Goal: Consume media (video, audio)

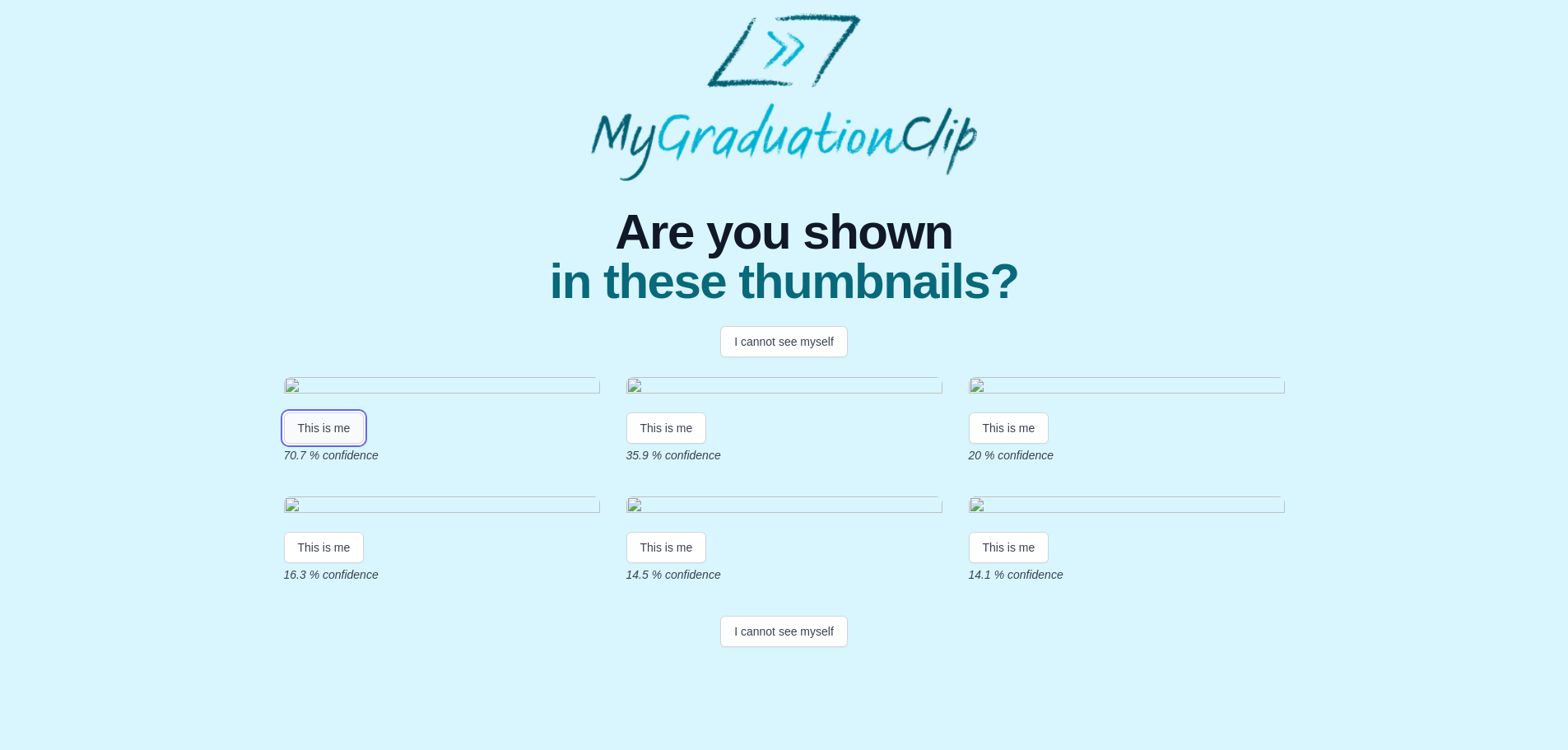
click at [305, 444] on button "This is me" at bounding box center [324, 427] width 80 height 31
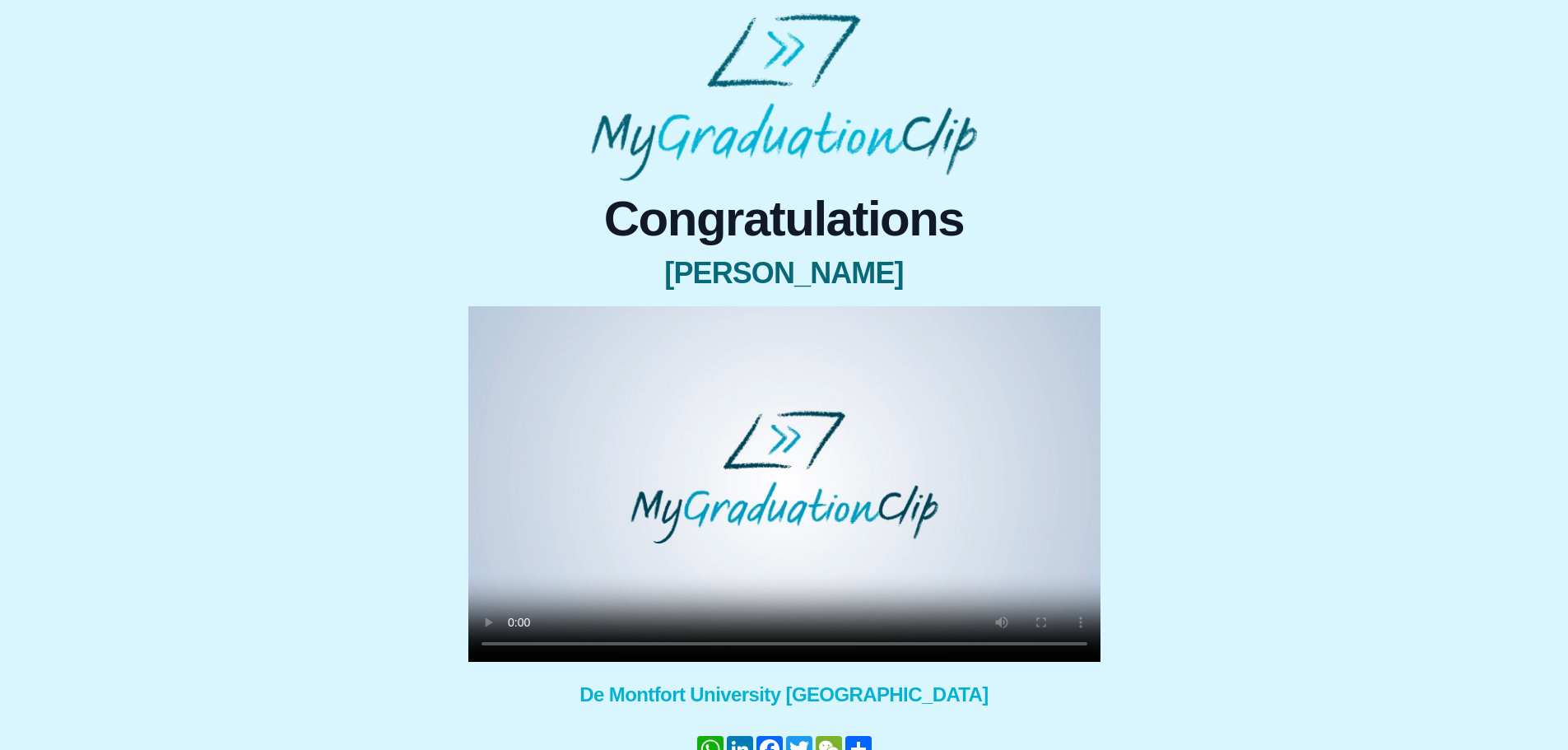
click at [622, 565] on video at bounding box center [784, 484] width 632 height 356
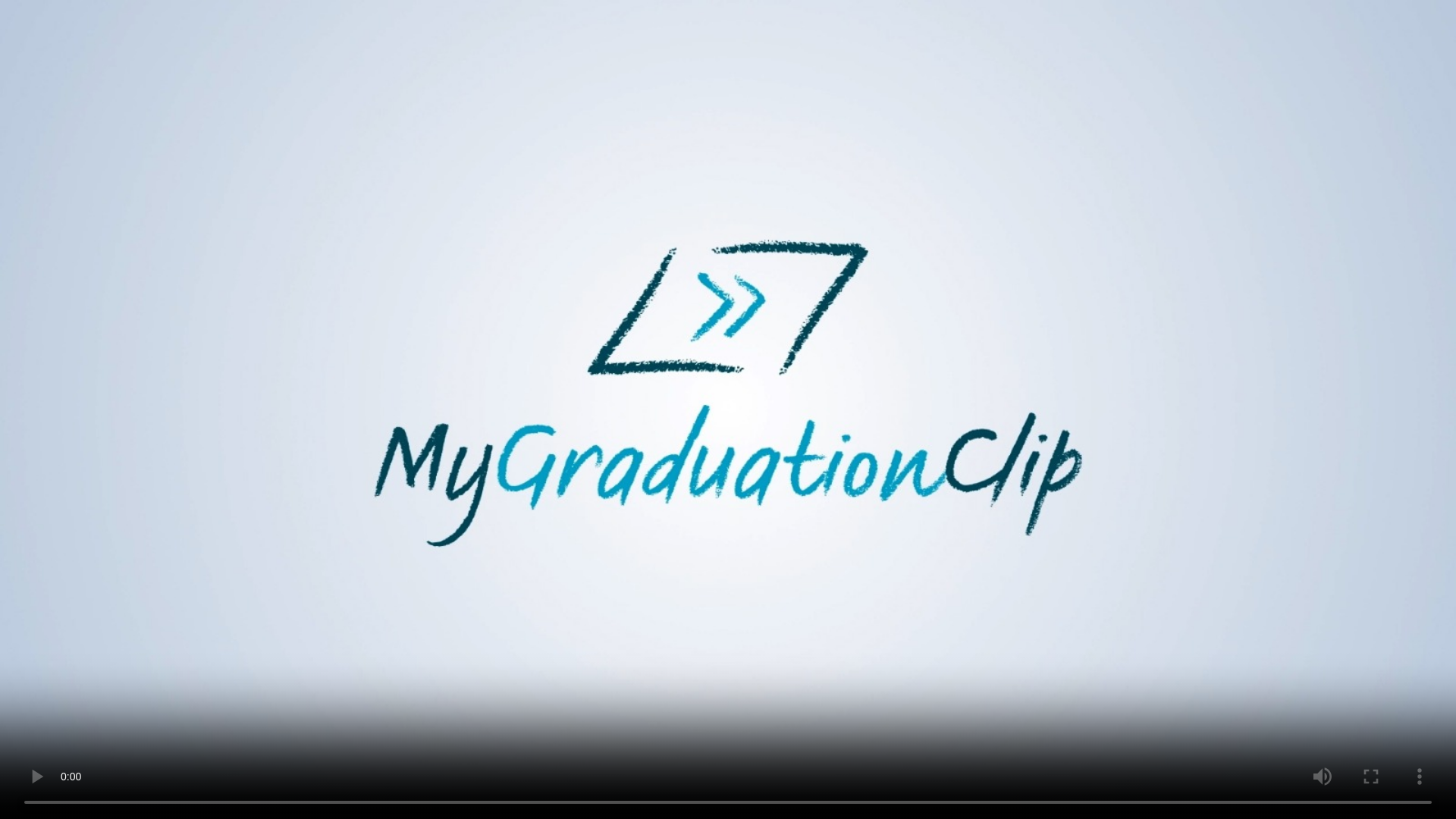
click at [427, 690] on video at bounding box center [728, 409] width 1456 height 819
click at [400, 690] on video at bounding box center [728, 409] width 1456 height 819
click at [794, 550] on video at bounding box center [728, 409] width 1456 height 819
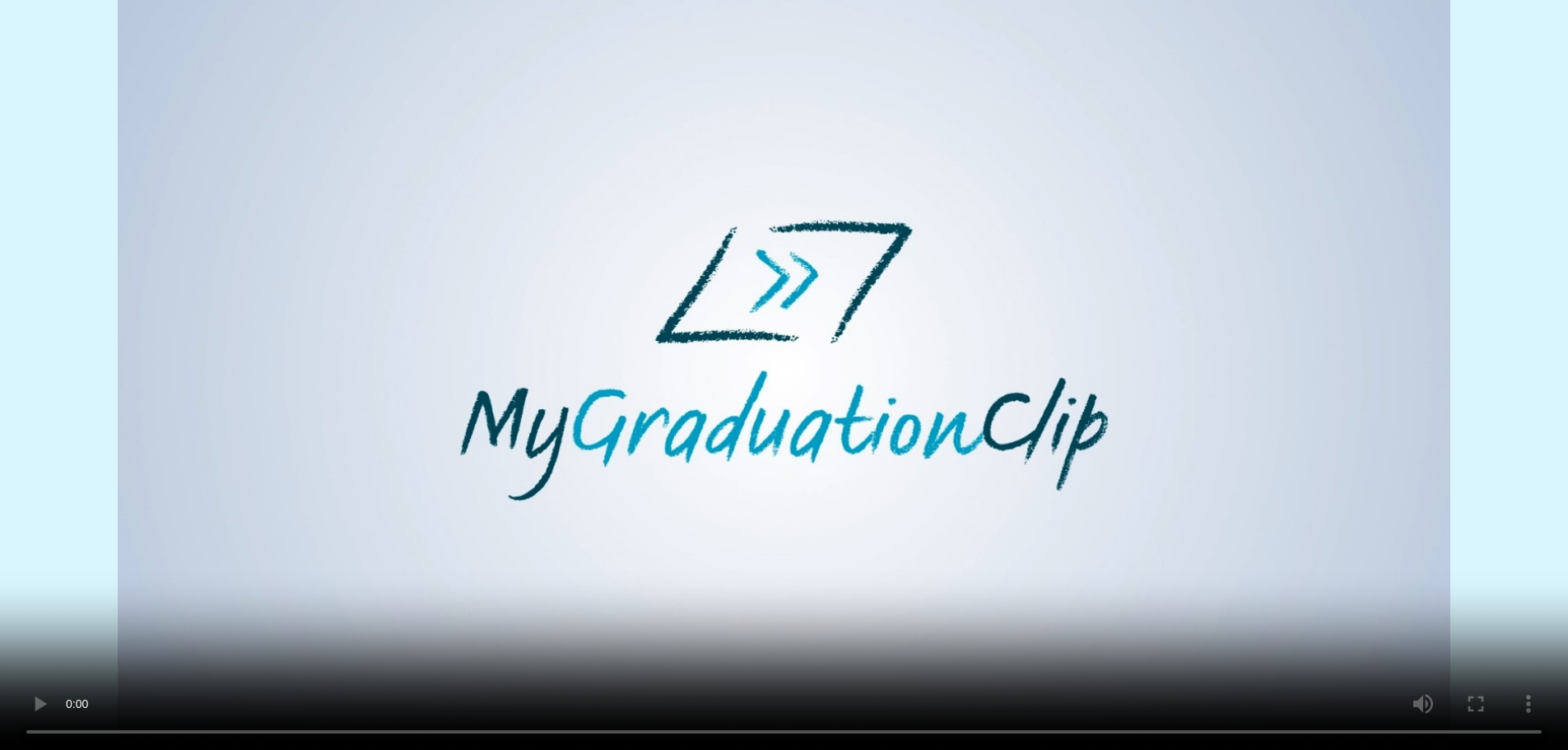
scroll to position [95, 0]
